Goal: Check status: Check status

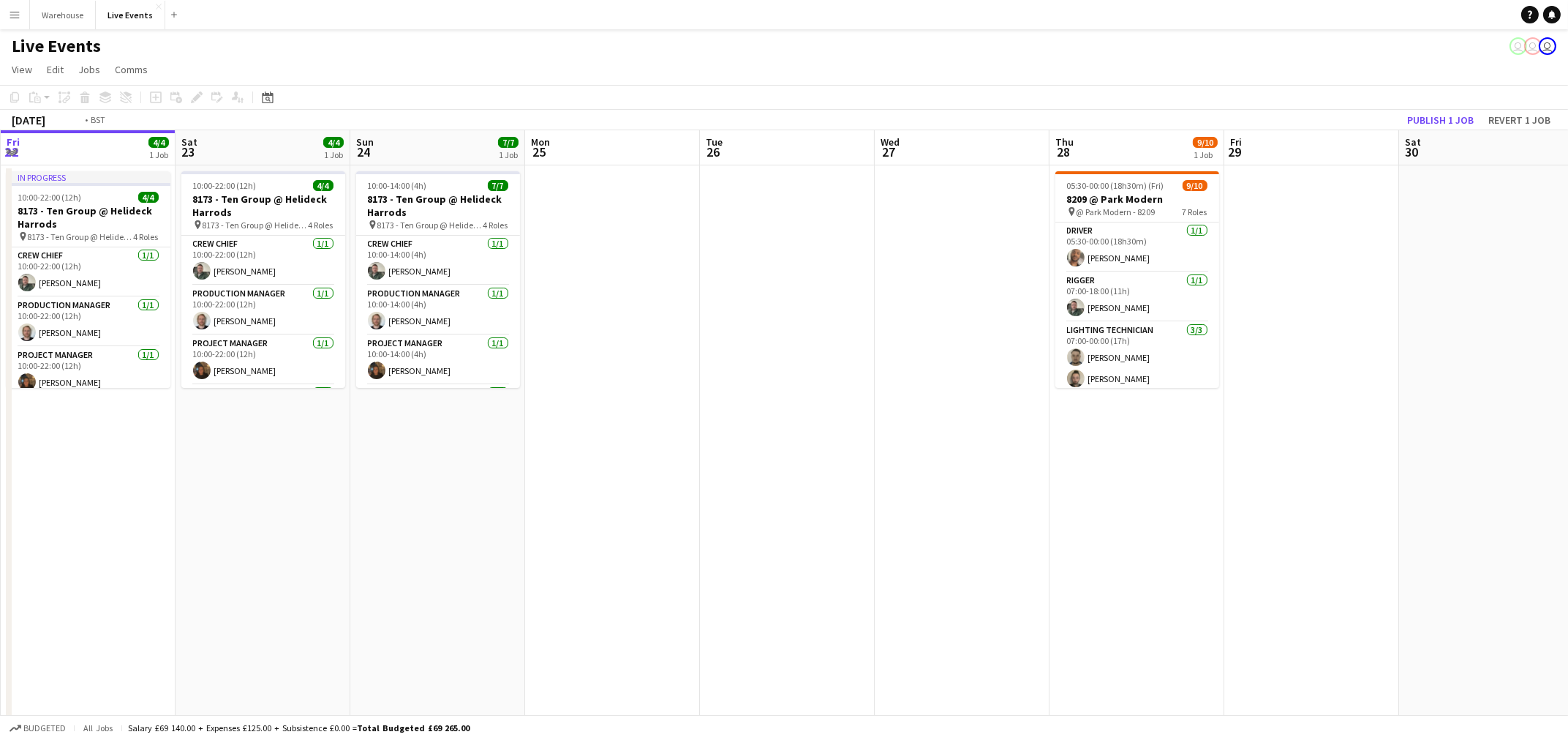
drag, startPoint x: 985, startPoint y: 470, endPoint x: 212, endPoint y: 493, distance: 773.3
click at [213, 494] on app-calendar-viewport "Tue 19 4/4 1 Job Wed 20 4/4 1 Job Thu 21 4/4 1 Job Fri 22 4/4 1 Job Sat 23 4/4 …" at bounding box center [784, 668] width 1568 height 1075
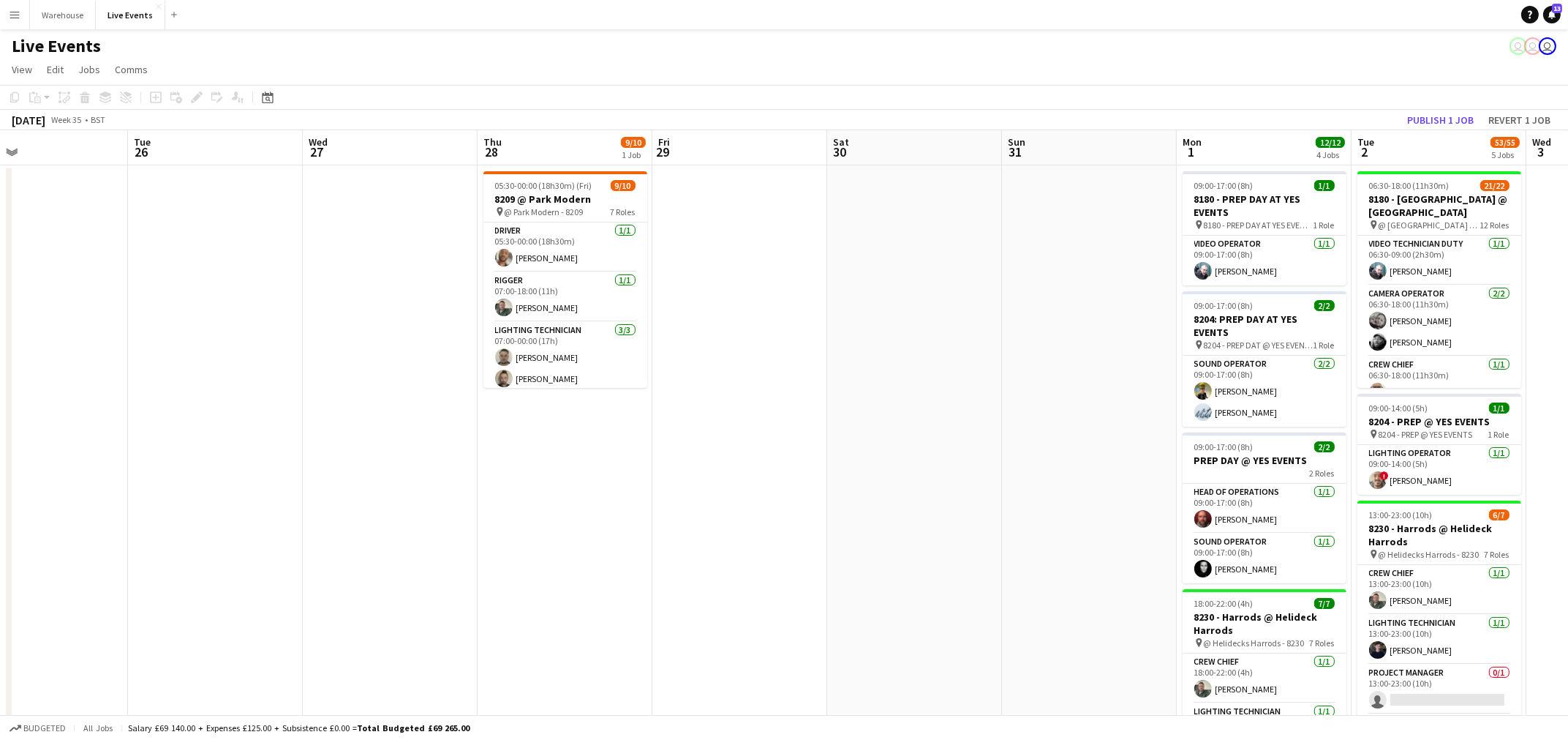
drag, startPoint x: 1011, startPoint y: 549, endPoint x: 155, endPoint y: 527, distance: 856.3
click at [155, 527] on app-calendar-viewport "Fri 22 4/4 1 Job Sat 23 4/4 1 Job Sun 24 7/7 1 Job Mon 25 Tue 26 Wed 27 Thu 28 …" at bounding box center [784, 668] width 1568 height 1075
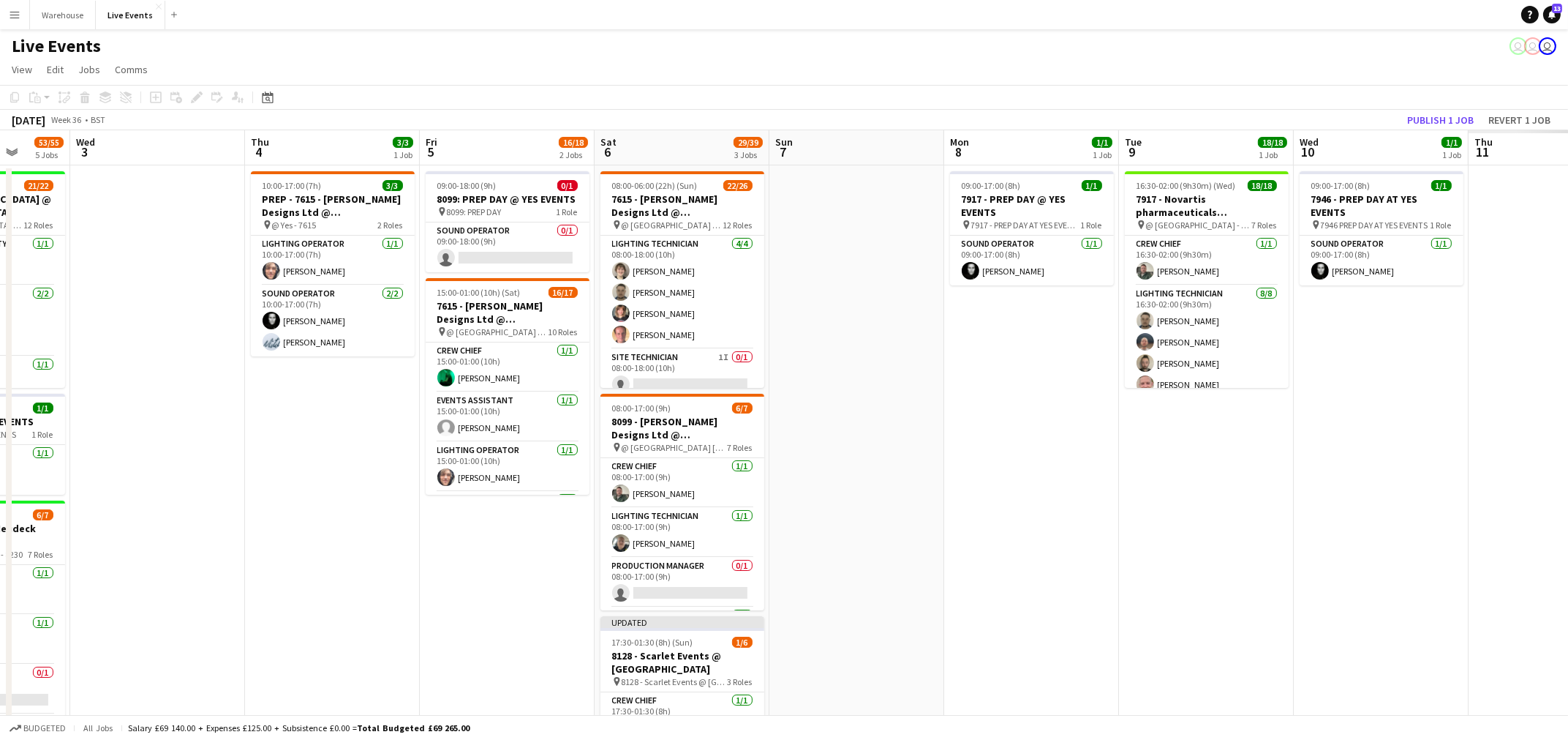
drag, startPoint x: 401, startPoint y: 571, endPoint x: 706, endPoint y: 555, distance: 305.4
click at [231, 559] on app-calendar-viewport "Sat 30 Sun 31 Mon 1 12/12 4 Jobs Tue 2 53/55 5 Jobs Wed 3 Thu 4 3/3 1 Job Fri 5…" at bounding box center [784, 668] width 1568 height 1075
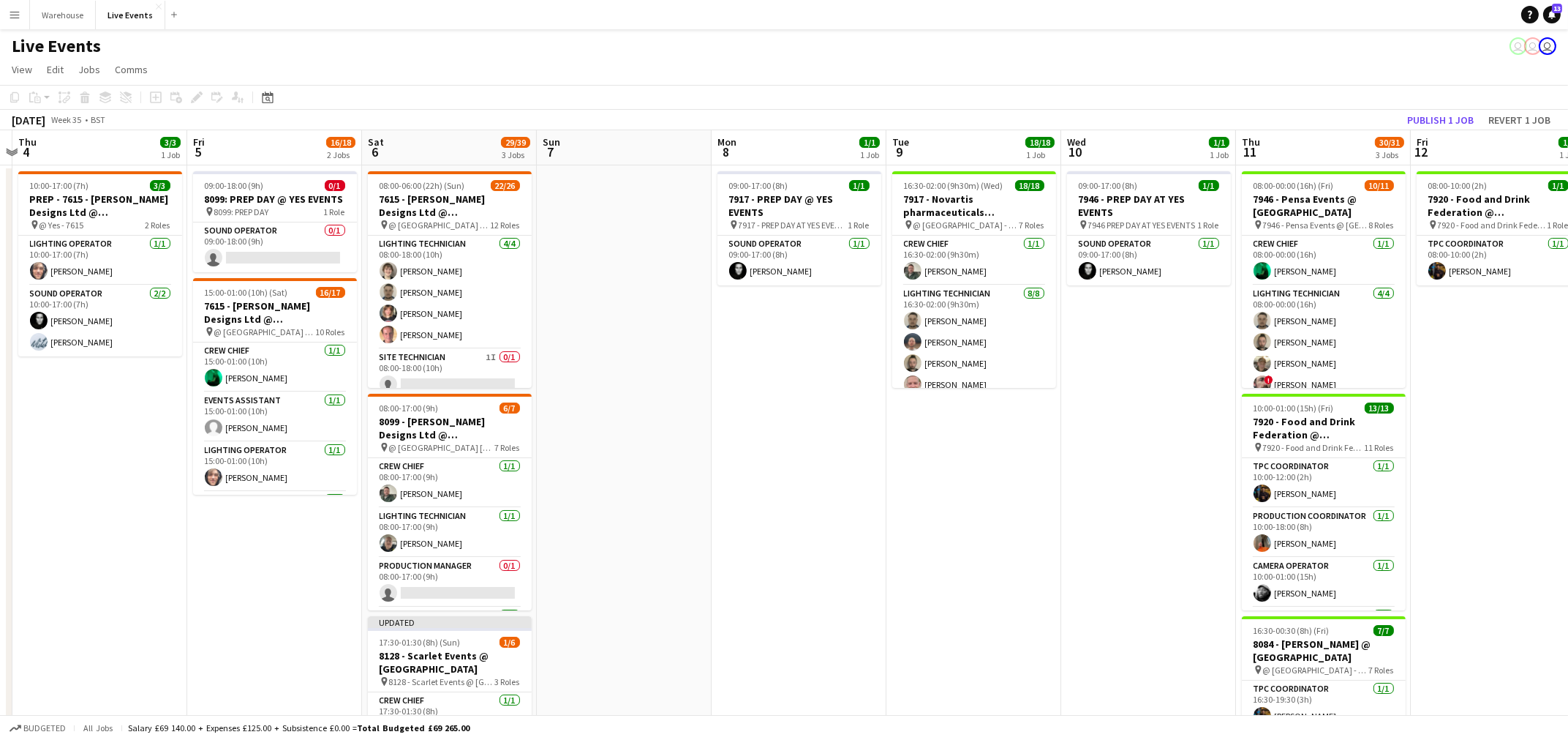
drag, startPoint x: 960, startPoint y: 565, endPoint x: 652, endPoint y: 566, distance: 308.0
click at [400, 544] on app-calendar-viewport "Mon 1 12/12 4 Jobs Tue 2 53/55 5 Jobs Wed 3 Thu 4 3/3 1 Job Fri 5 16/18 2 Jobs …" at bounding box center [784, 668] width 1568 height 1075
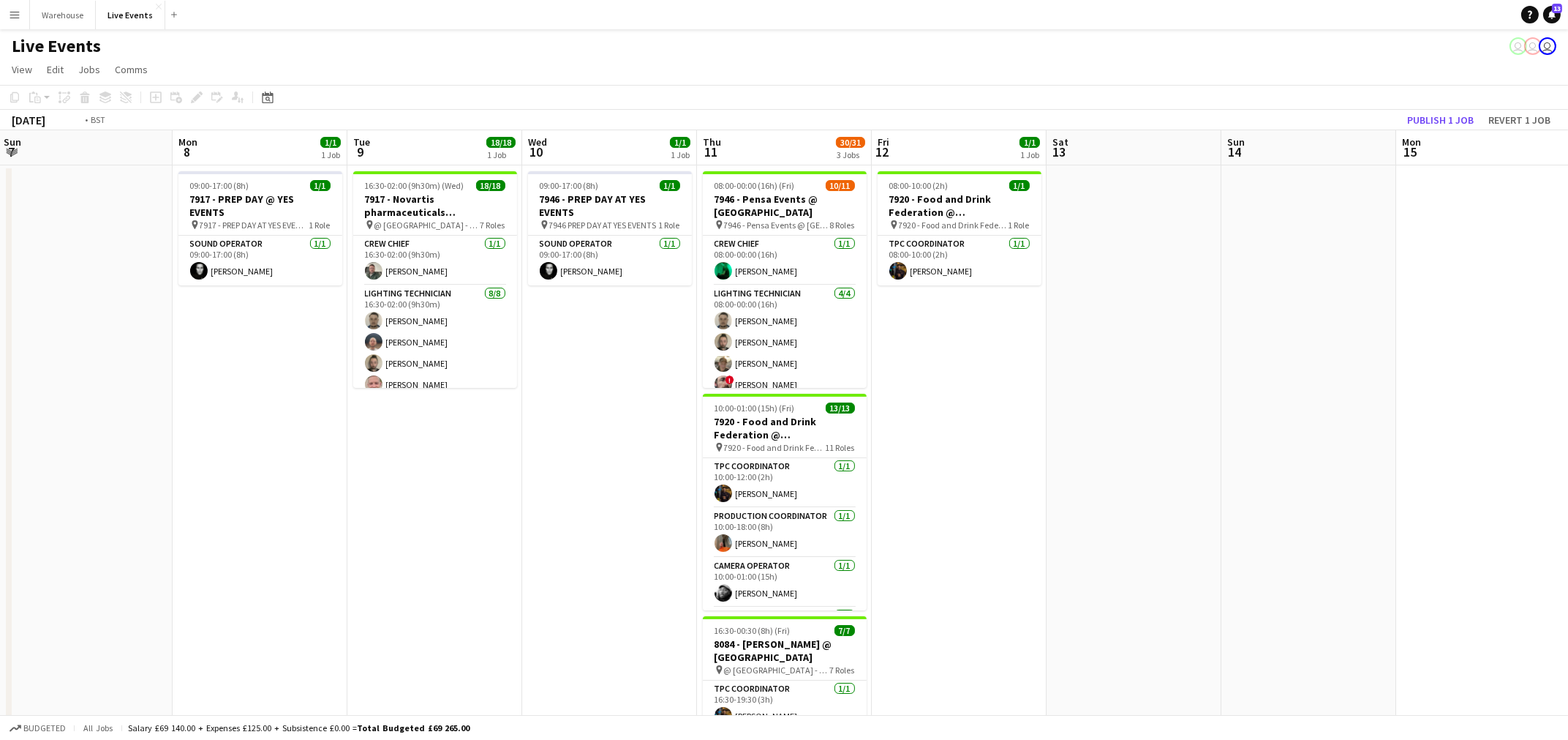
drag, startPoint x: 132, startPoint y: 549, endPoint x: 33, endPoint y: 541, distance: 99.3
click at [33, 541] on app-calendar-viewport "Thu 4 3/3 1 Job Fri 5 16/18 2 Jobs Sat 6 29/39 3 Jobs Sun 7 Mon 8 1/1 1 Job Tue…" at bounding box center [784, 668] width 1568 height 1075
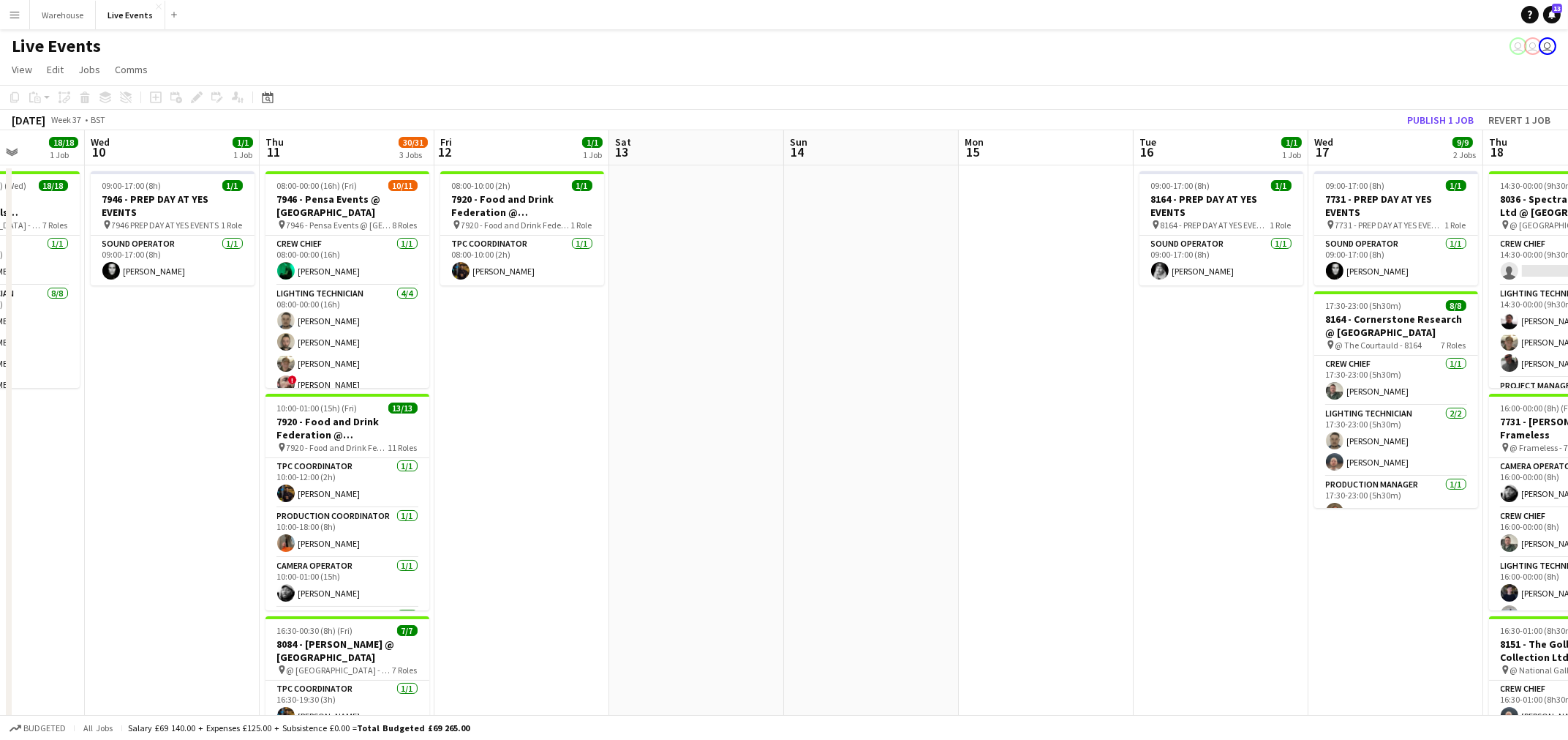
drag, startPoint x: 976, startPoint y: 573, endPoint x: 166, endPoint y: 534, distance: 810.9
click at [178, 540] on app-calendar-viewport "Sun 7 Mon 8 1/1 1 Job Tue 9 18/18 1 Job Wed 10 1/1 1 Job Thu 11 30/31 3 Jobs Fr…" at bounding box center [784, 668] width 1568 height 1075
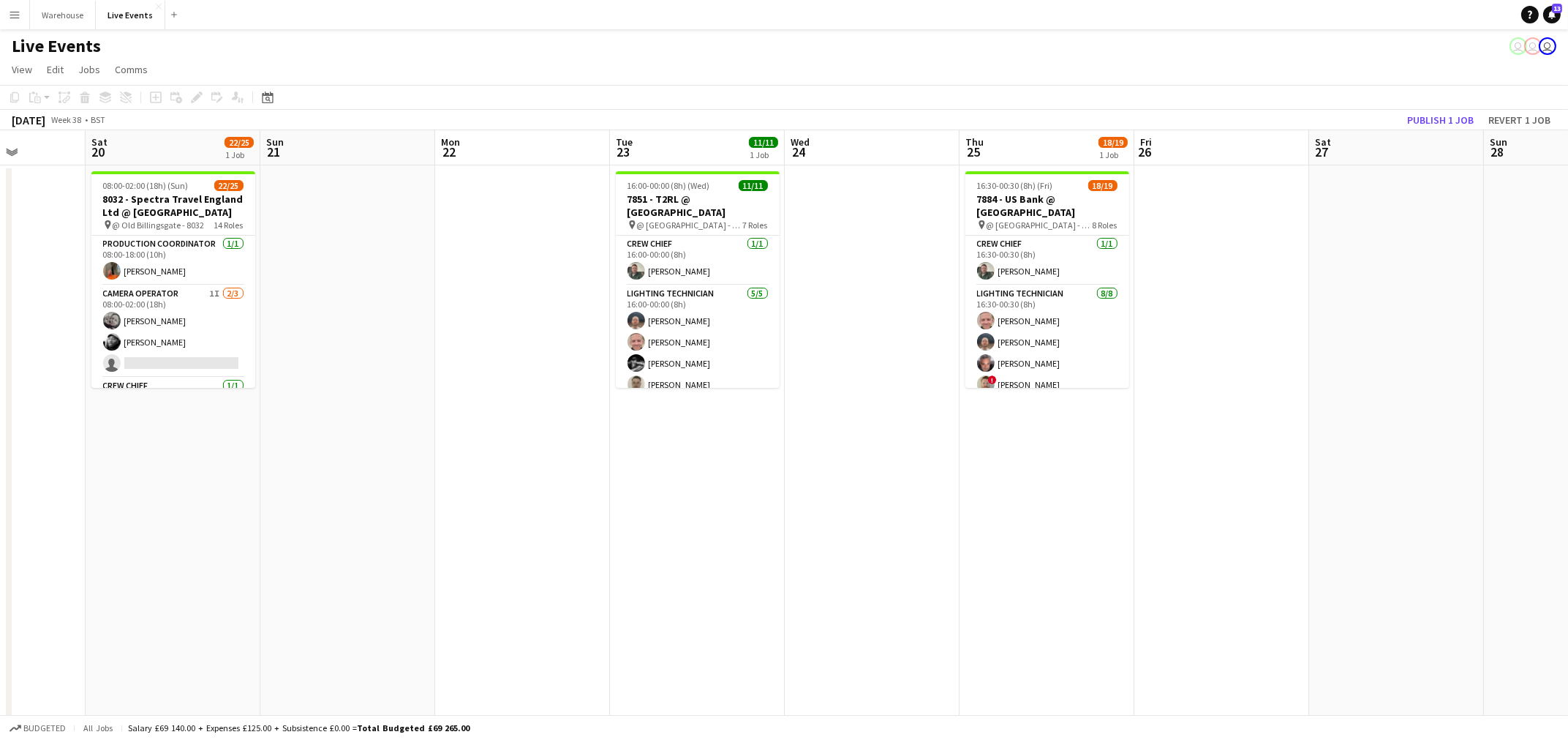
drag, startPoint x: 1144, startPoint y: 554, endPoint x: 1013, endPoint y: 533, distance: 132.7
click at [253, 527] on app-calendar-viewport "Mon 15 Tue 16 1/1 1 Job Wed 17 9/9 2 Jobs Thu 18 32/39 4 Jobs Fri 19 Sat 20 22/…" at bounding box center [784, 668] width 1568 height 1075
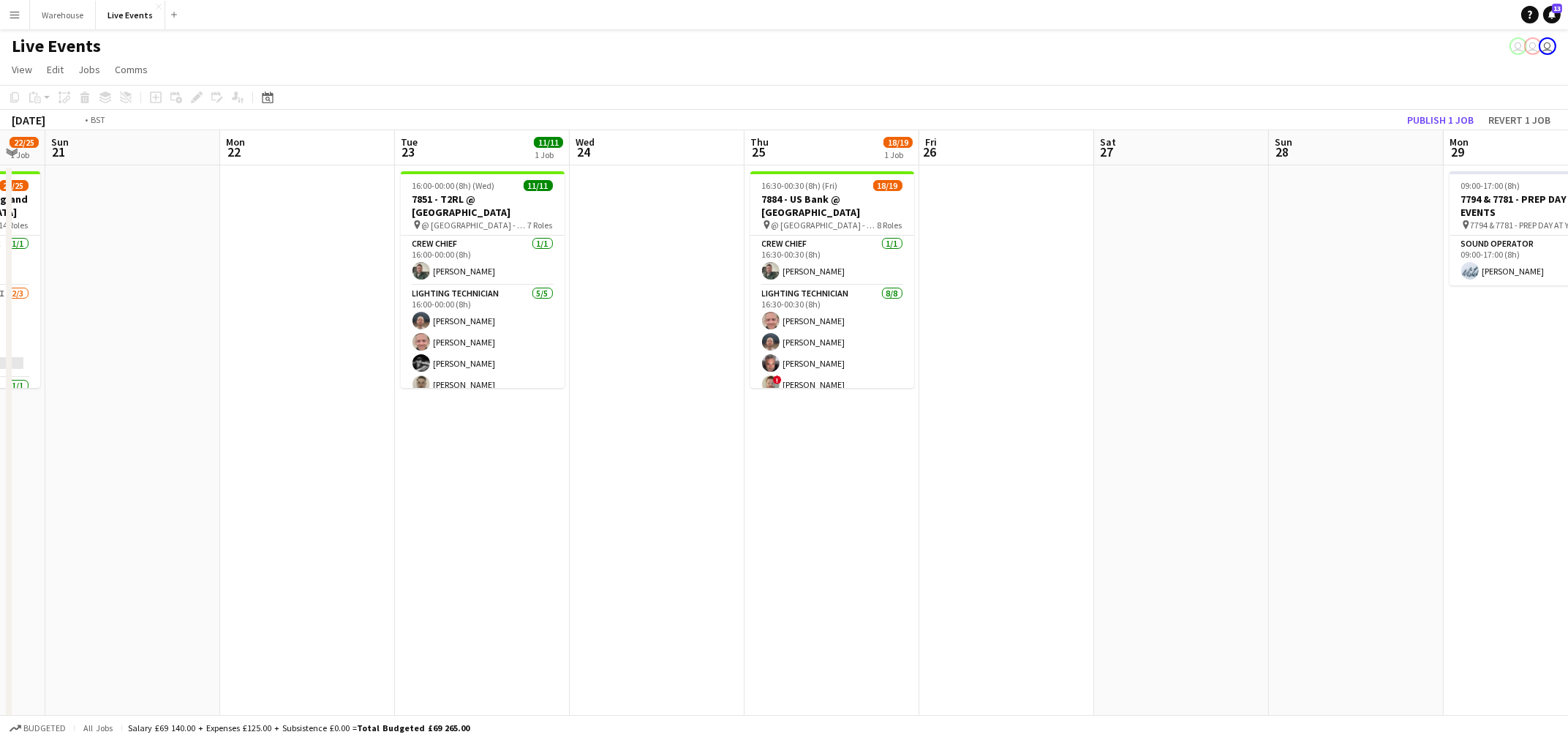
drag, startPoint x: 490, startPoint y: 553, endPoint x: 235, endPoint y: 547, distance: 255.1
click at [203, 553] on app-calendar-viewport "Wed 17 9/9 2 Jobs Thu 18 32/39 4 Jobs Fri 19 Sat 20 22/25 1 Job Sun 21 Mon 22 T…" at bounding box center [784, 668] width 1568 height 1075
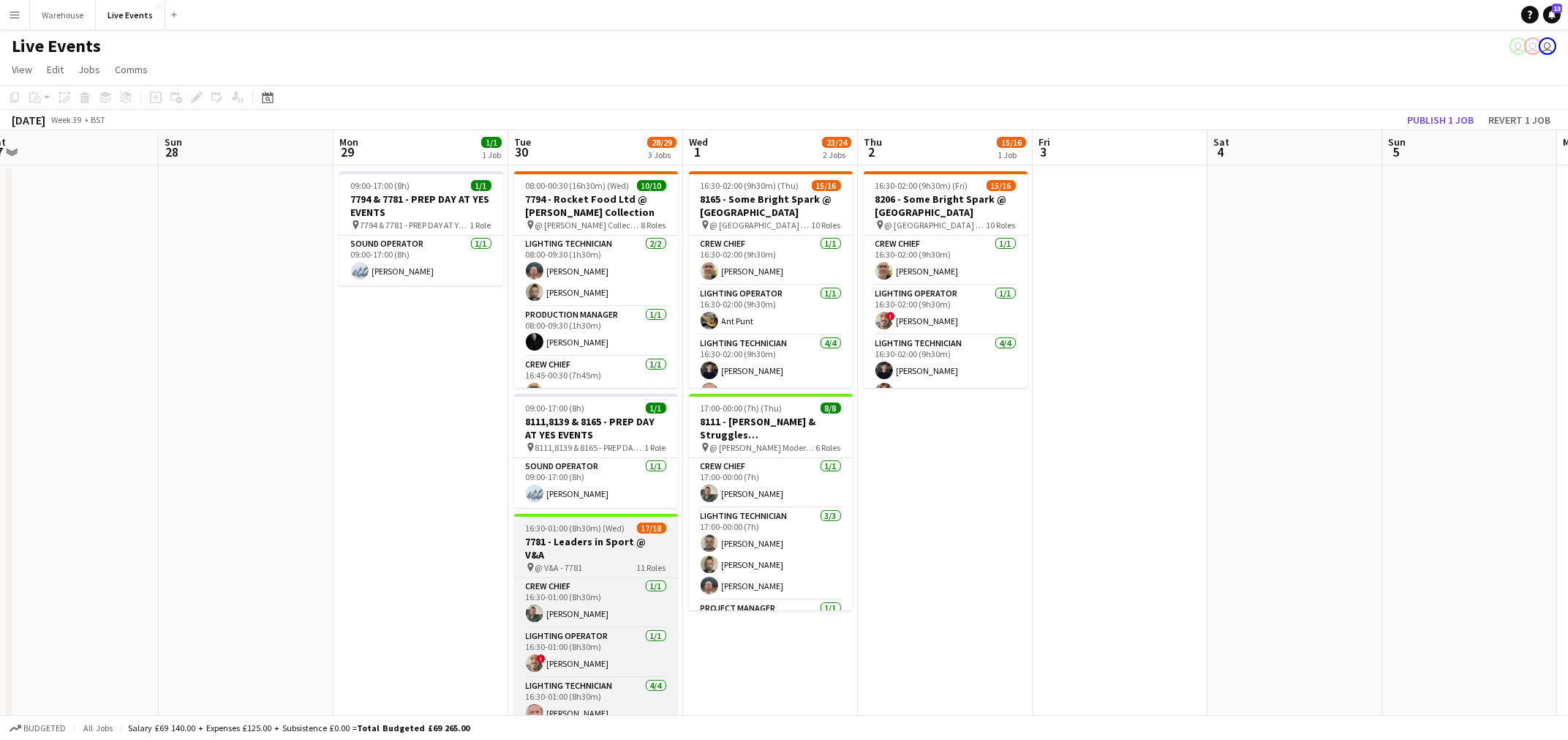
drag, startPoint x: 542, startPoint y: 553, endPoint x: 461, endPoint y: 539, distance: 82.2
click at [316, 551] on app-calendar-viewport "Tue 23 11/11 1 Job Wed 24 Thu 25 18/19 1 Job Fri 26 Sat 27 Sun 28 Mon 29 1/1 1 …" at bounding box center [784, 668] width 1568 height 1075
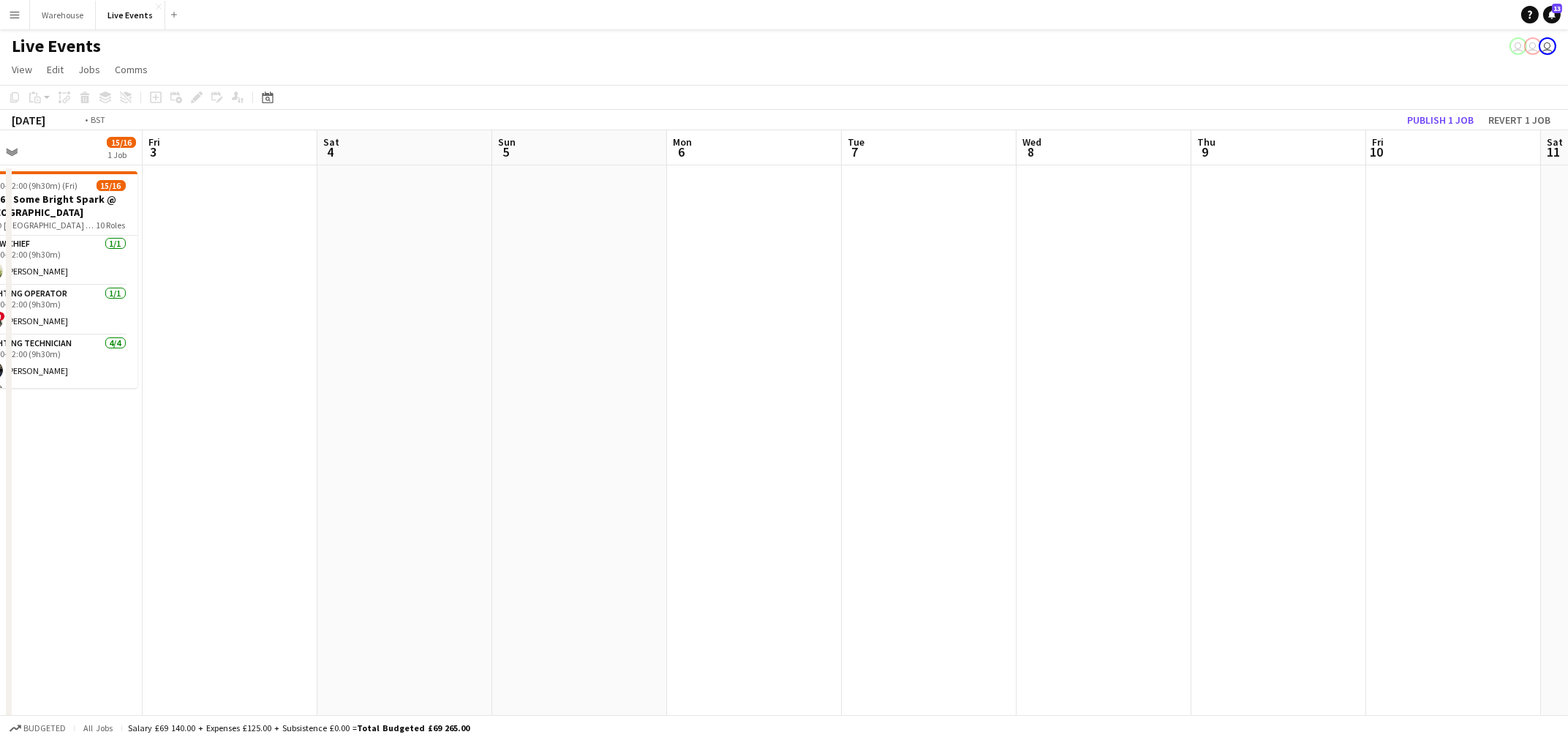
scroll to position [0, 325]
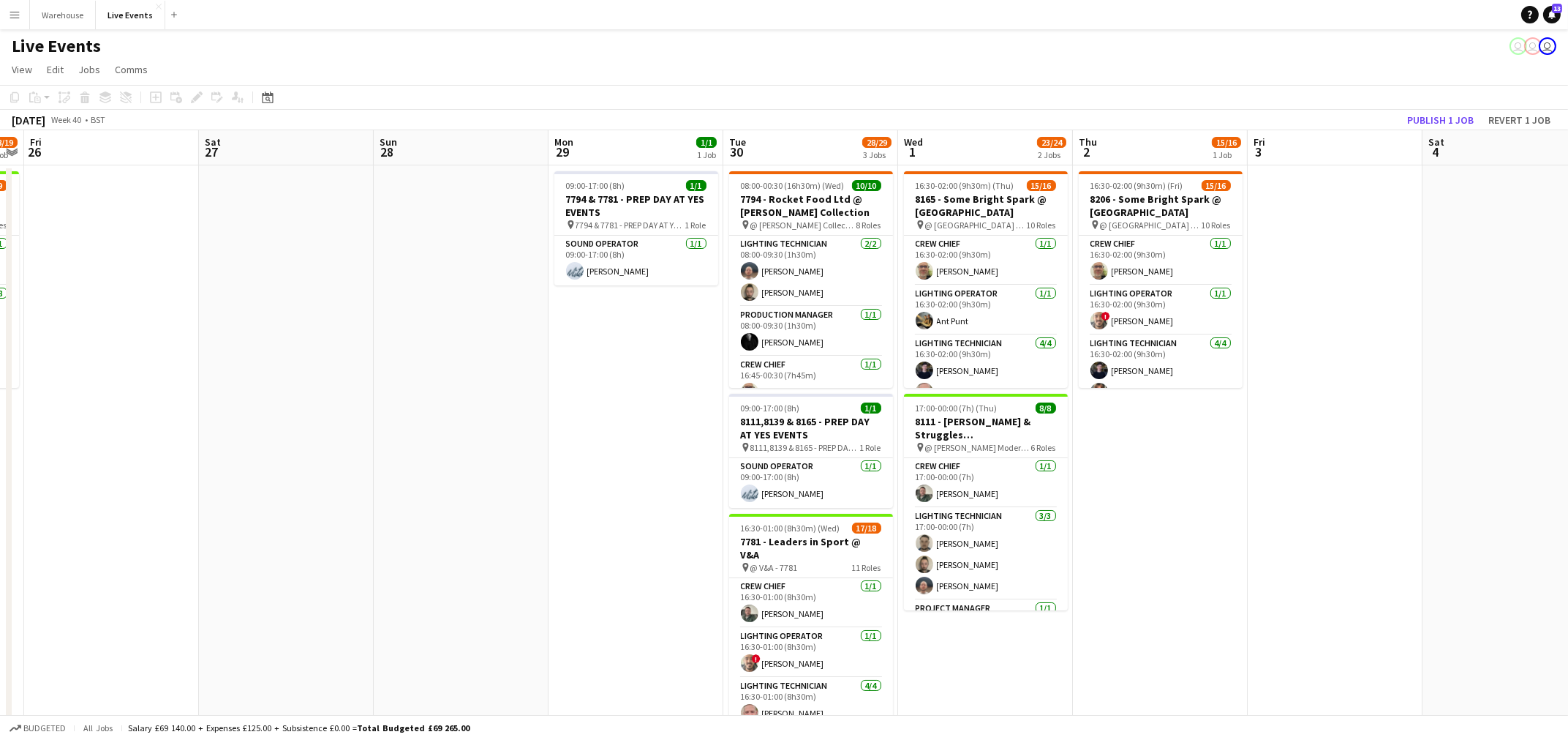
drag, startPoint x: 1236, startPoint y: 536, endPoint x: 1538, endPoint y: 510, distance: 303.1
click at [1538, 510] on app-calendar-viewport "Wed 24 Thu 25 18/19 1 Job Fri 26 Sat 27 Sun 28 Mon 29 1/1 1 Job Tue 30 28/29 3 …" at bounding box center [784, 668] width 1568 height 1075
